Goal: Entertainment & Leisure: Consume media (video, audio)

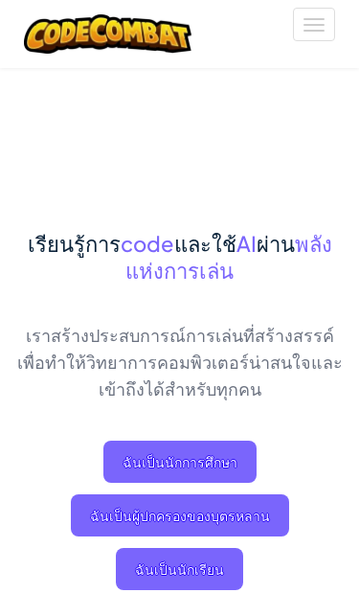
scroll to position [300, 0]
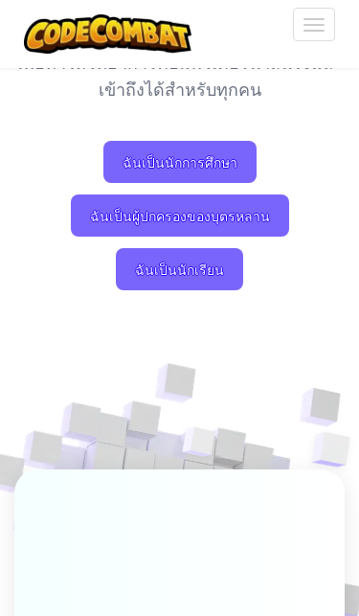
click at [215, 272] on span "ฉันเป็นนักเรียน" at bounding box center [179, 269] width 127 height 42
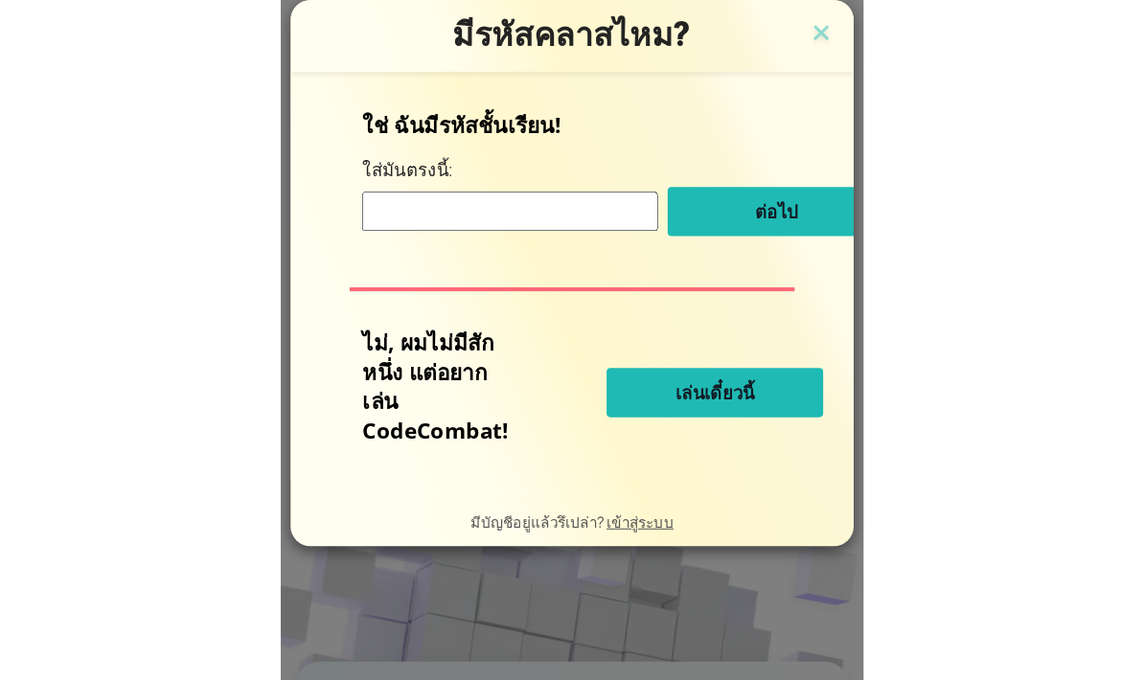
scroll to position [109, 0]
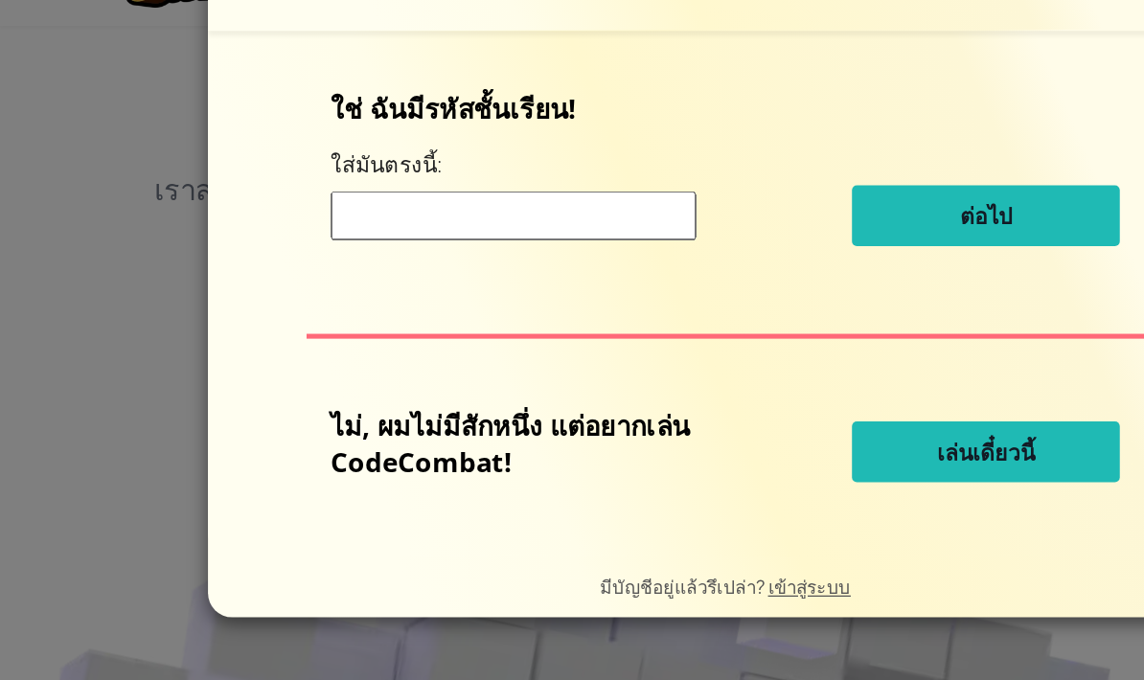
click at [358, 379] on button "เล่นเดี๋ยวนี้" at bounding box center [776, 403] width 211 height 48
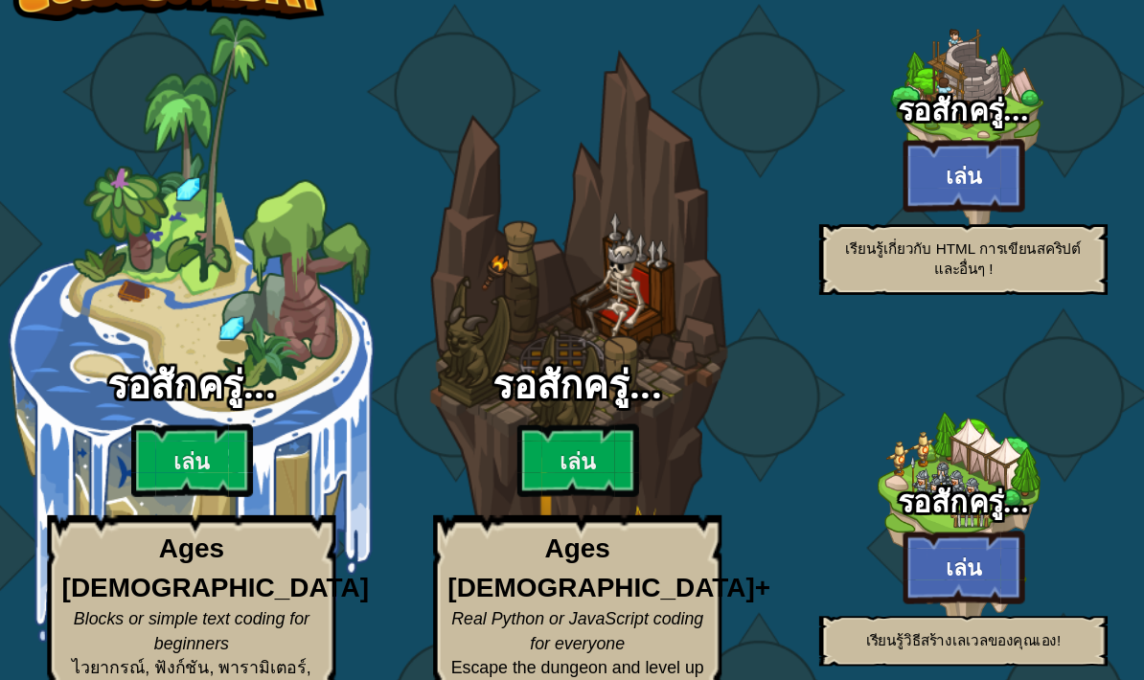
select select "th"
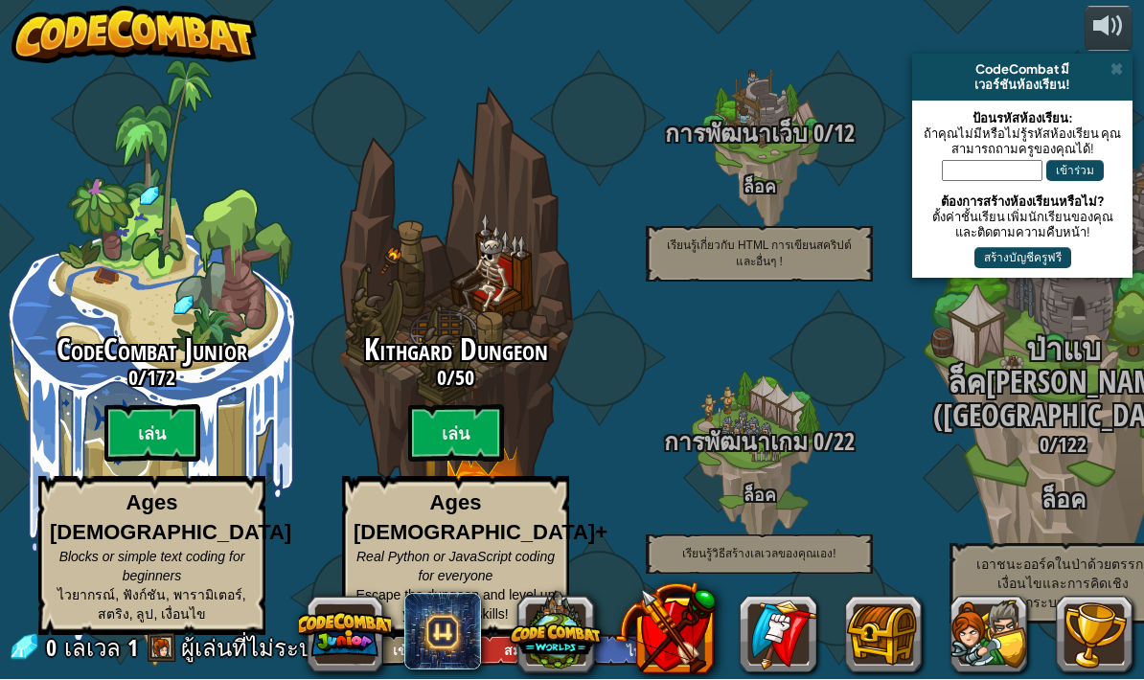
click at [358, 436] on h3 "การพัฒนาเกม 0 / 22" at bounding box center [759, 443] width 304 height 26
click at [358, 433] on span "0" at bounding box center [815, 442] width 16 height 33
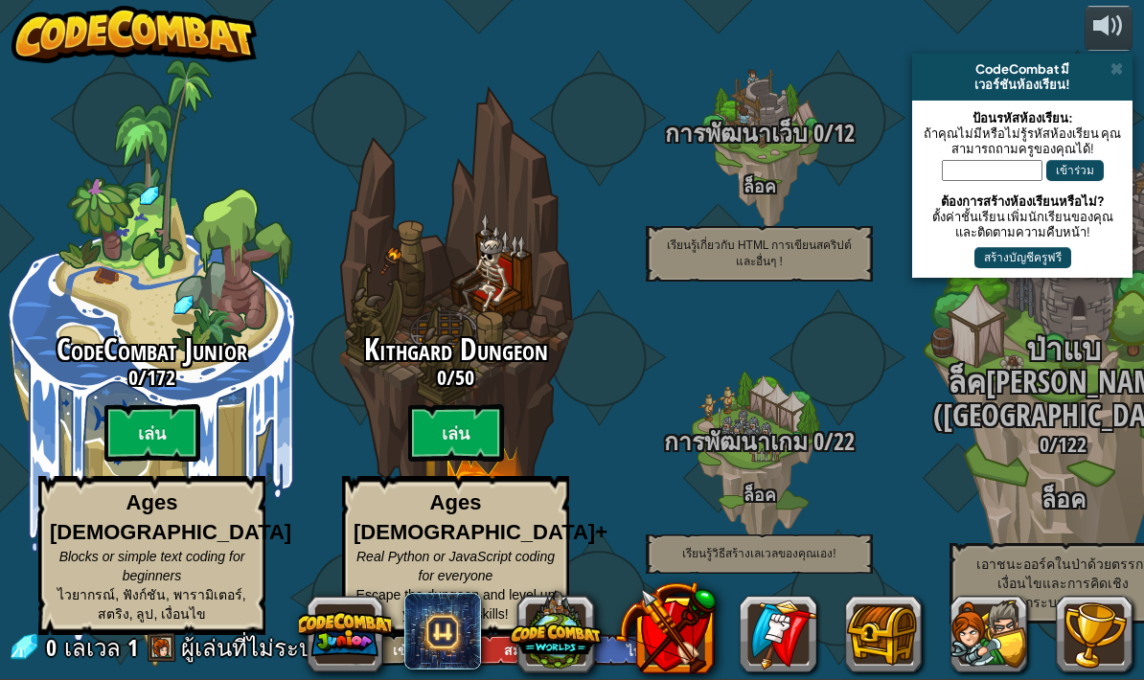
click at [358, 437] on btn "เล่น" at bounding box center [456, 432] width 96 height 57
select select "th"
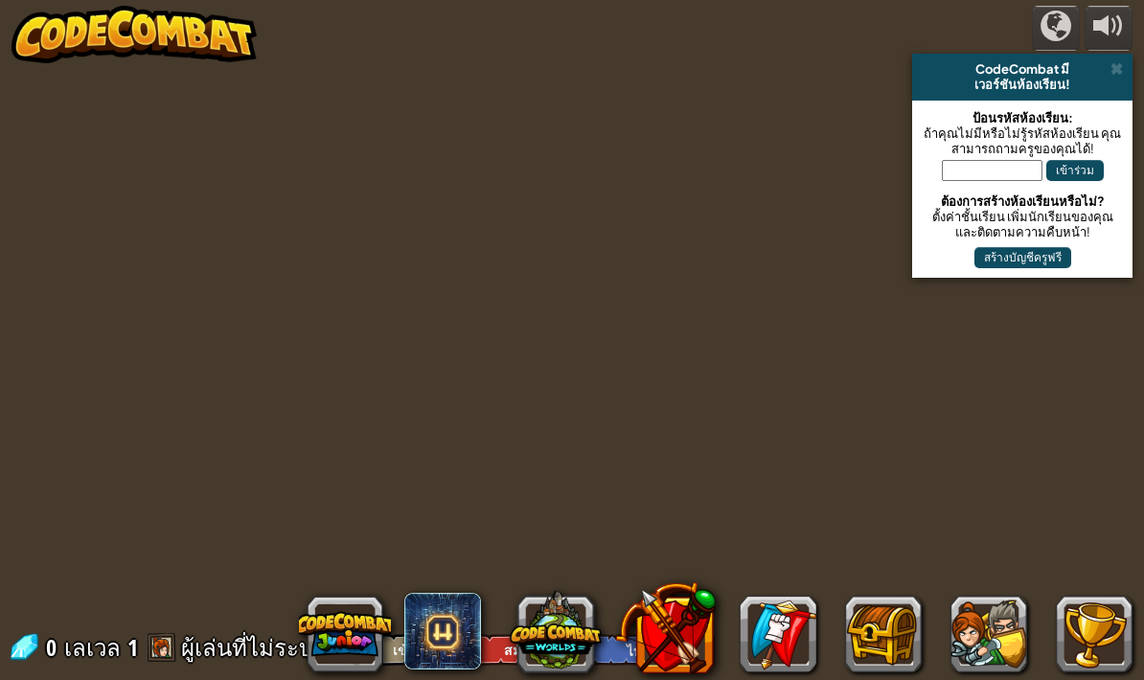
select select "th"
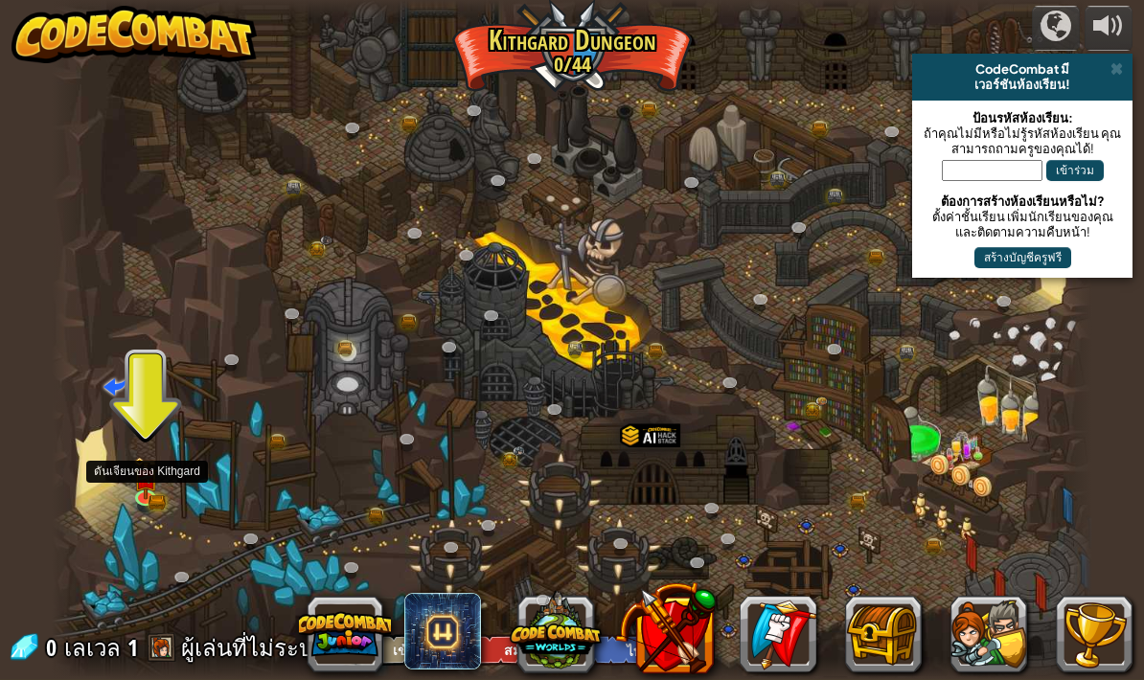
click at [146, 498] on link at bounding box center [147, 500] width 38 height 29
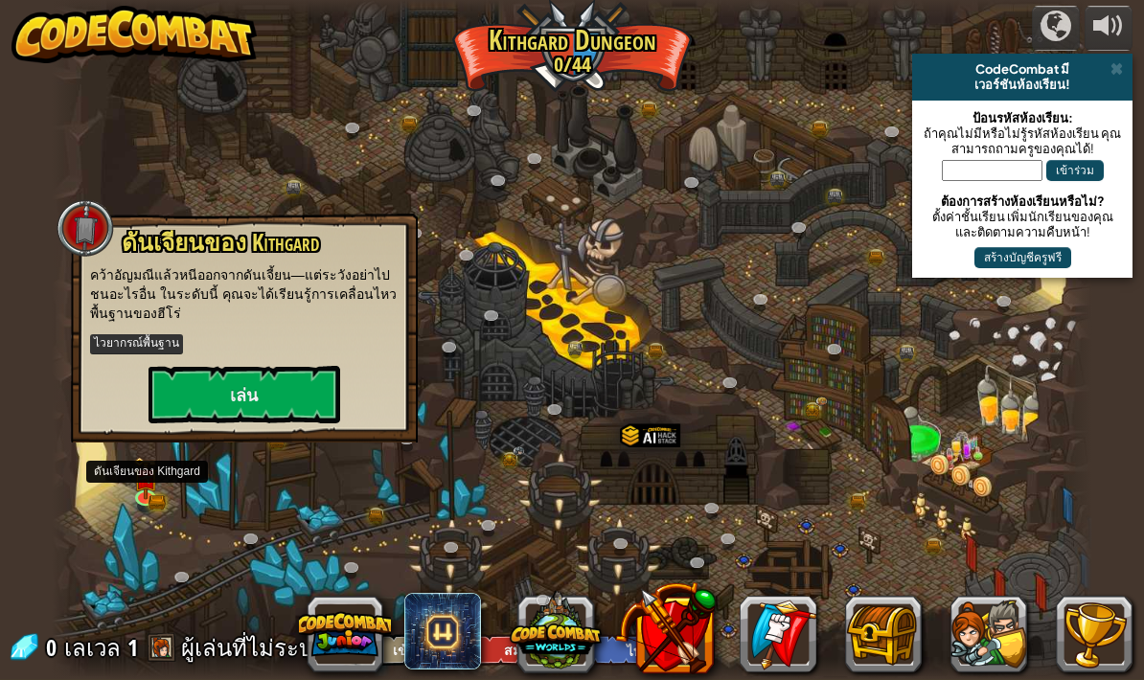
click at [186, 405] on button "เล่น" at bounding box center [244, 394] width 192 height 57
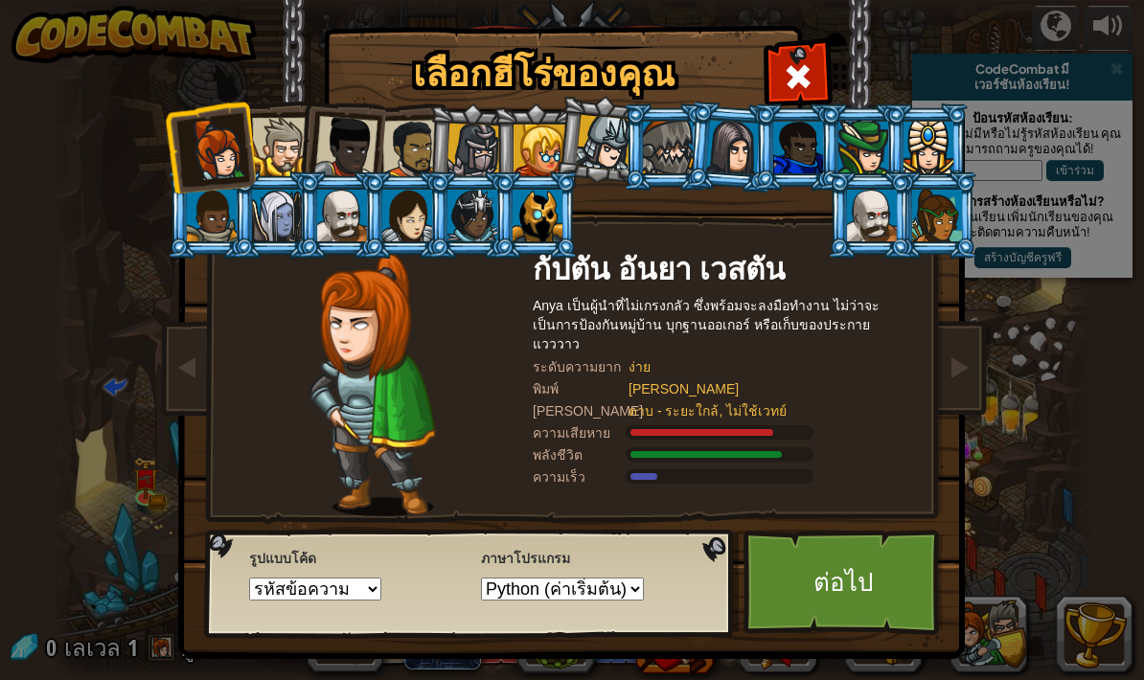
click at [358, 599] on link "ต่อไป" at bounding box center [843, 582] width 200 height 105
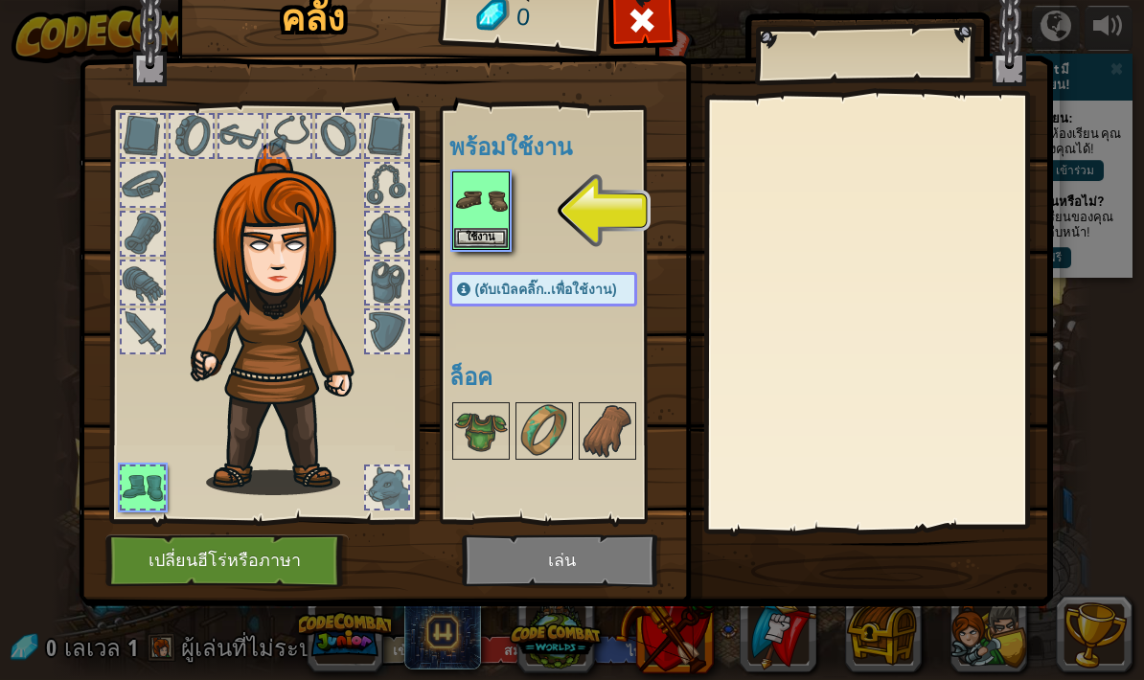
click at [358, 224] on img at bounding box center [481, 200] width 54 height 54
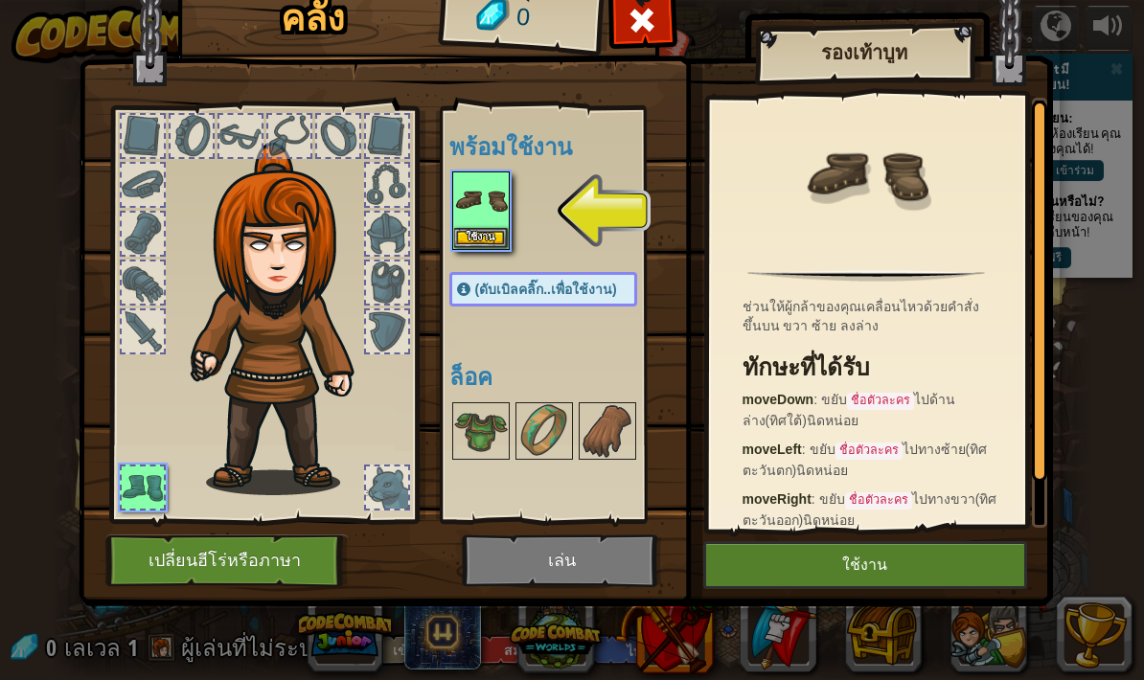
click at [358, 567] on button "ใช้งาน" at bounding box center [865, 565] width 324 height 48
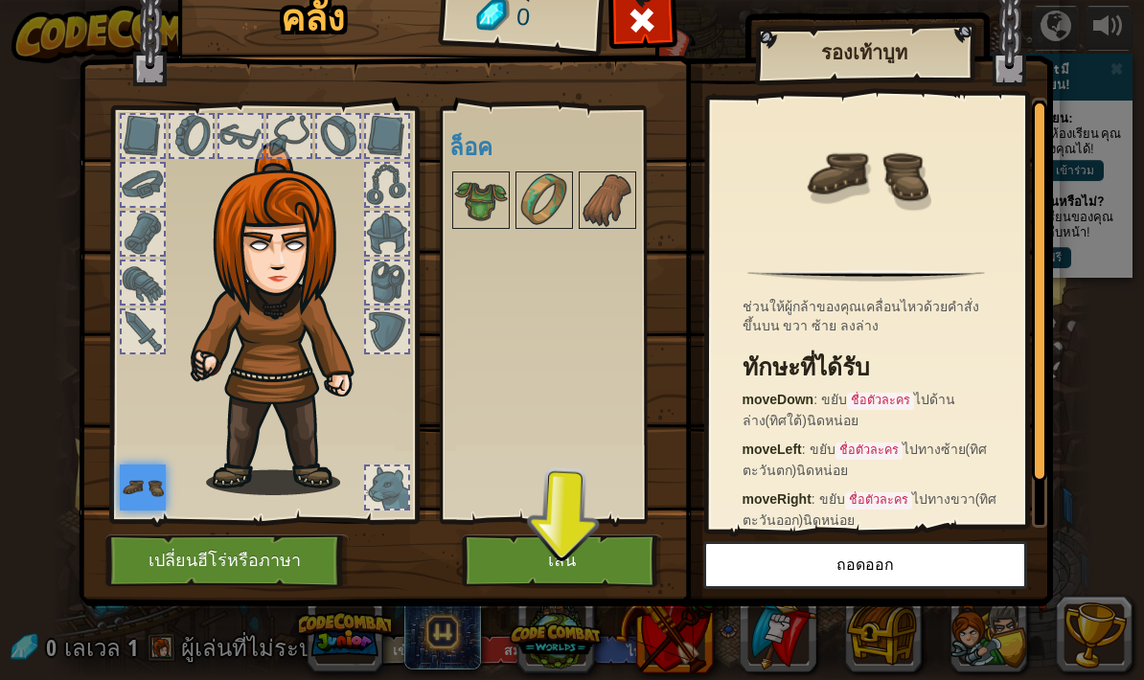
click at [358, 566] on button "เล่น" at bounding box center [562, 560] width 200 height 53
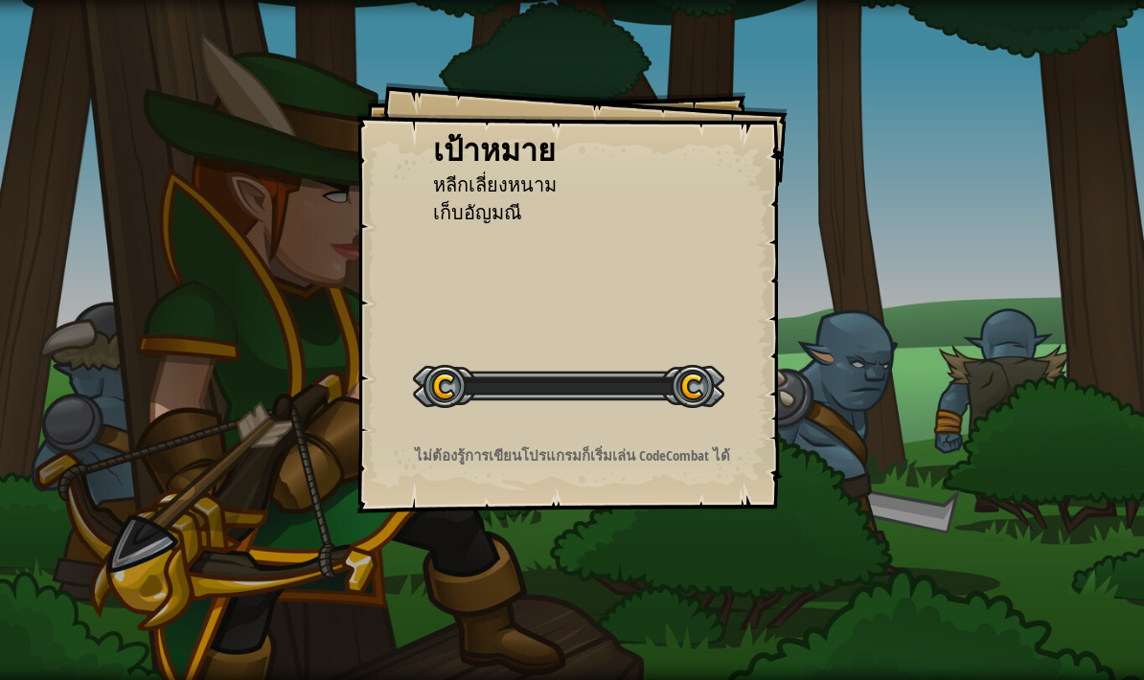
click at [358, 576] on div "เป้าหมาย หลีกเลี่ยงหนาม เก็บ[PERSON_NAME] เริ่มด่าน เกิดข้อผิดพลาดในการโหลดจากเ…" at bounding box center [572, 340] width 1144 height 680
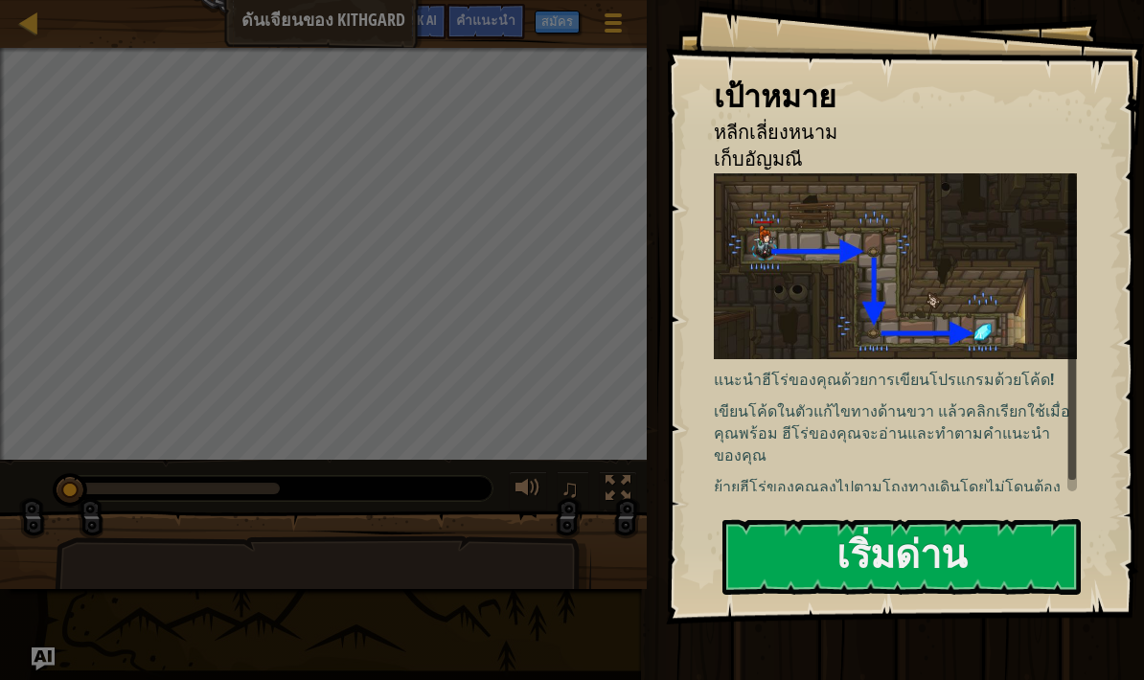
click at [358, 565] on button "เริ่มด่าน" at bounding box center [901, 557] width 358 height 76
